Goal: Use online tool/utility: Utilize a website feature to perform a specific function

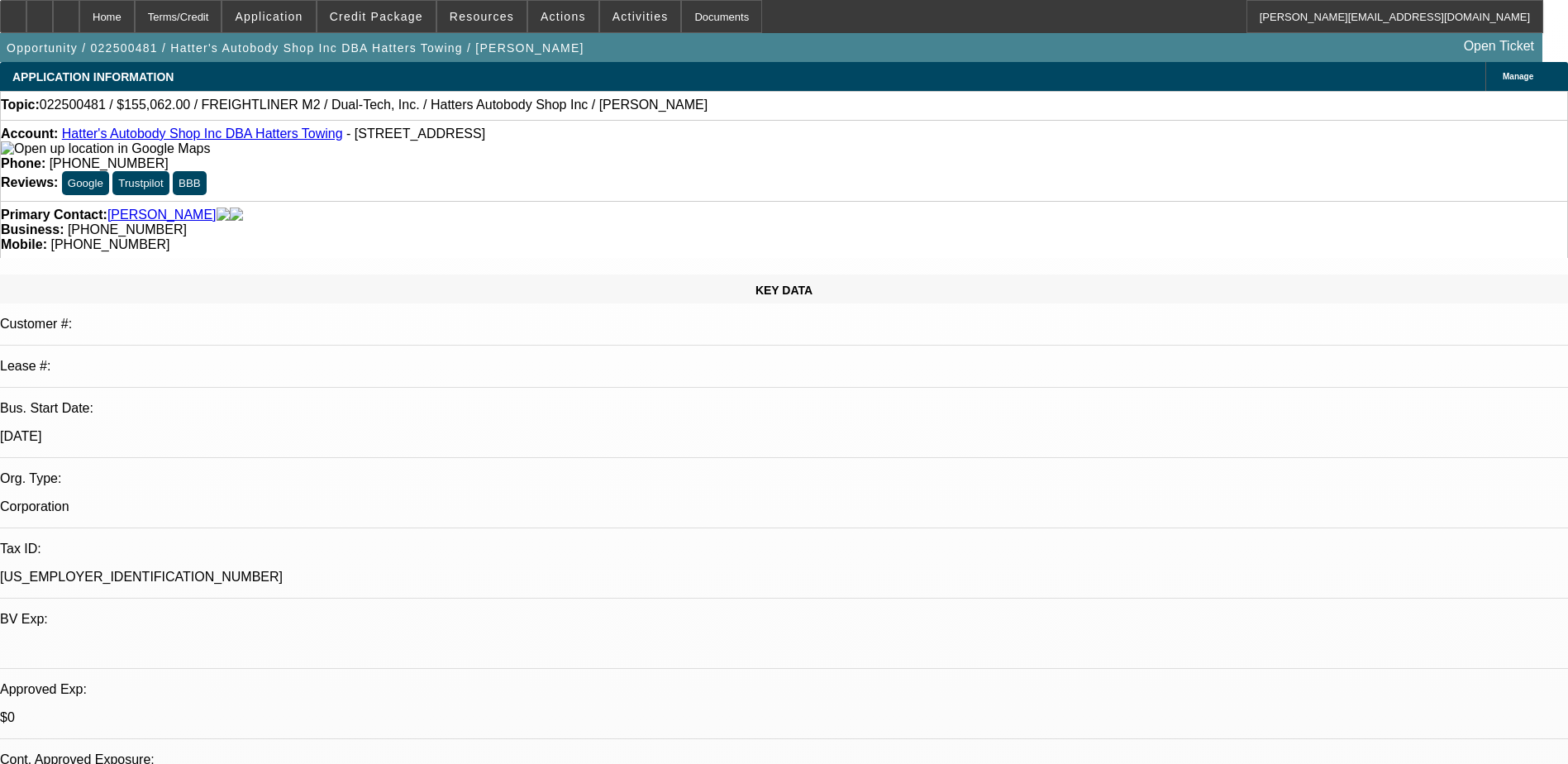
select select "0"
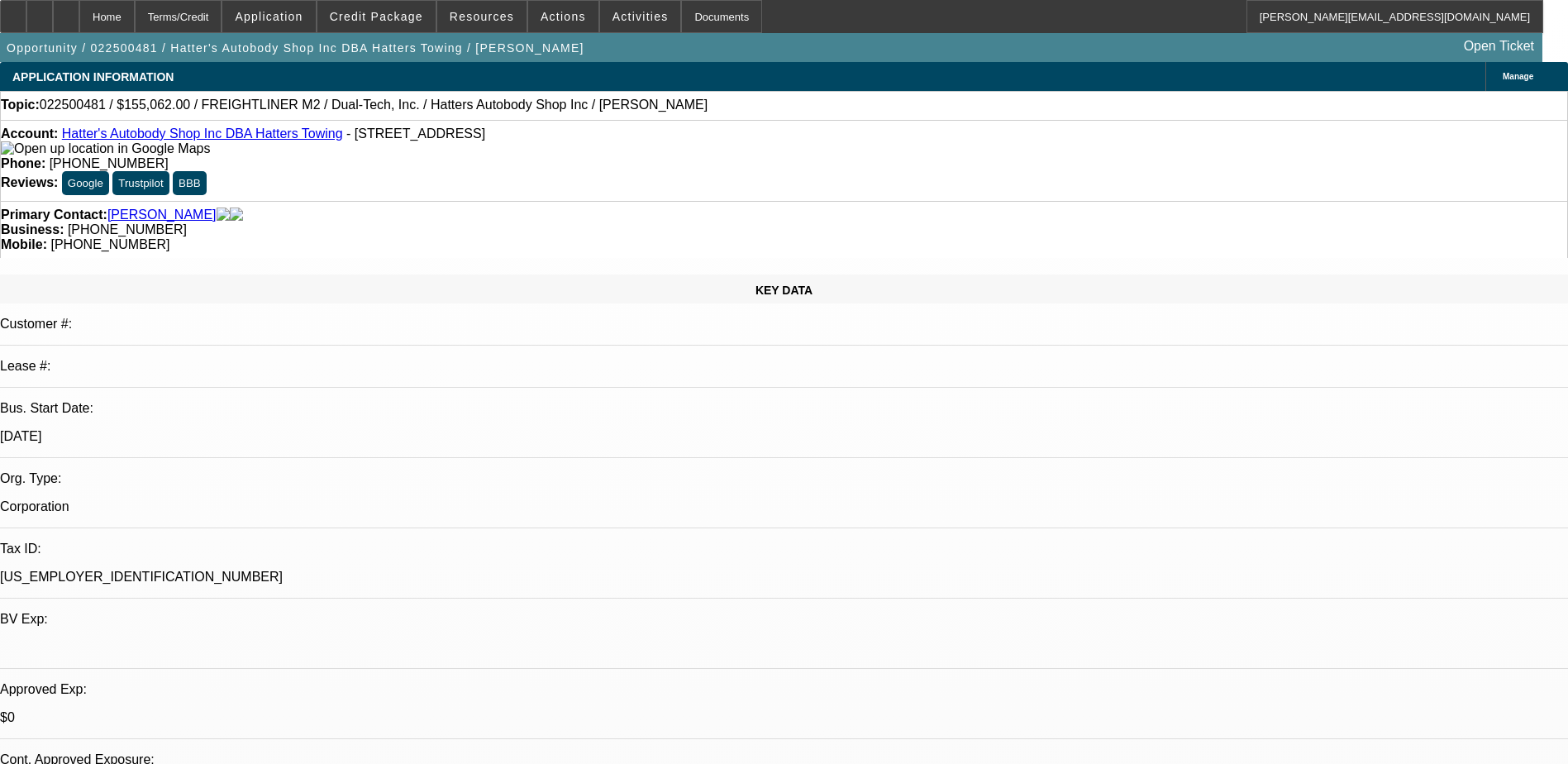
select select "0"
select select "1"
select select "10"
select select "6"
select select "1"
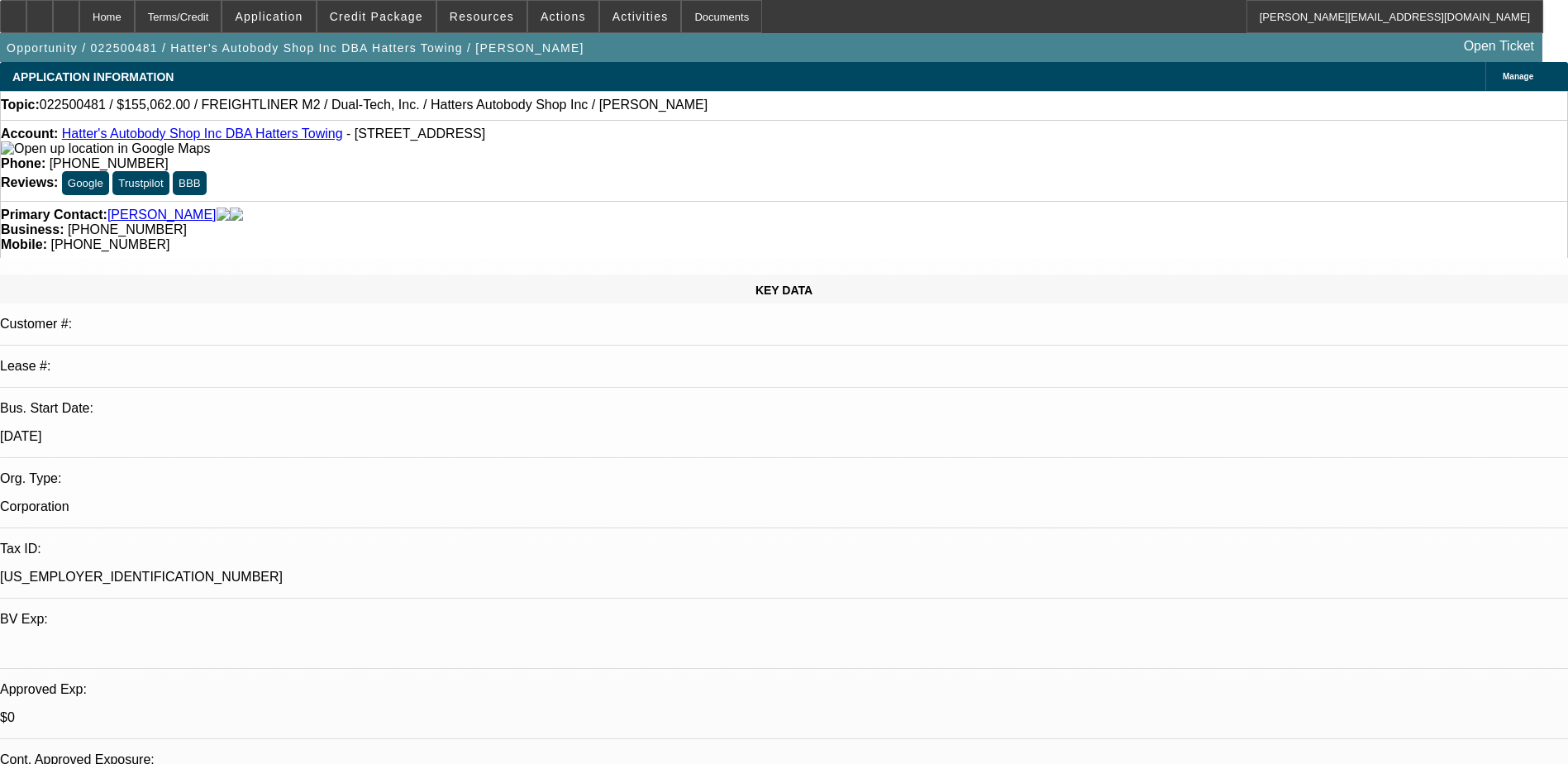
select select "3"
select select "6"
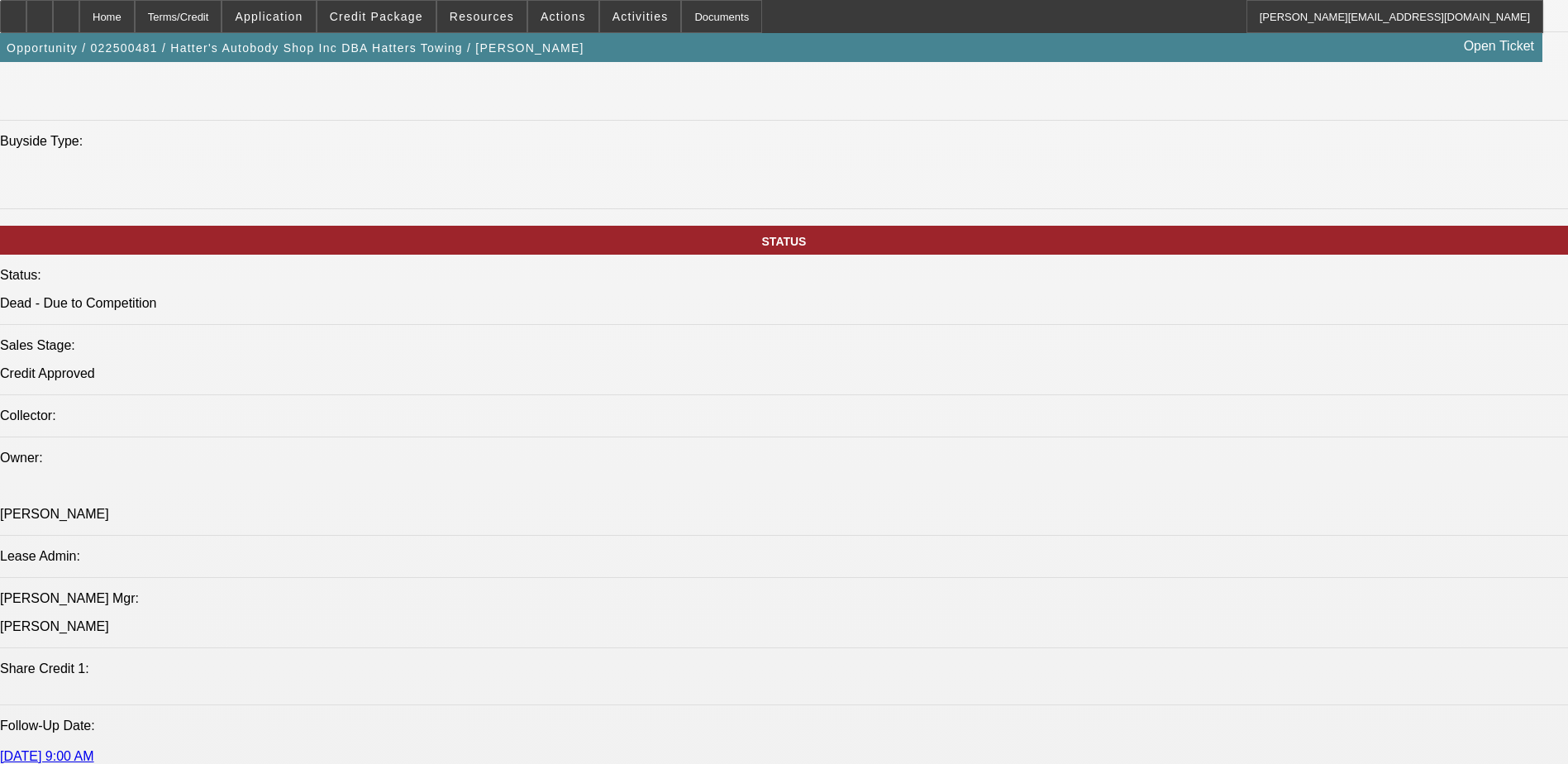
scroll to position [1500, 0]
